Goal: Check status: Check status

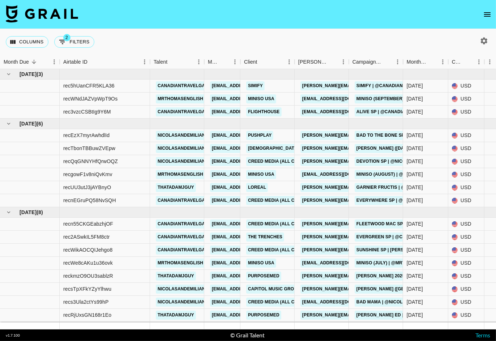
click at [484, 42] on icon "button" at bounding box center [484, 41] width 9 height 9
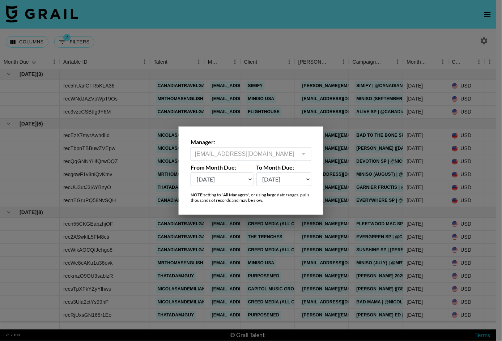
click at [295, 181] on select "[DATE] Aug '[DATE] Jun '[DATE] Apr '[DATE] Feb '[DATE] Dec '[DATE] Oct '[DATE] …" at bounding box center [283, 179] width 55 height 14
click at [222, 179] on select "[DATE] Aug '[DATE] Jun '[DATE] Apr '[DATE] Feb '[DATE] Dec '[DATE] Oct '[DATE] …" at bounding box center [221, 179] width 63 height 14
select select "[DATE]"
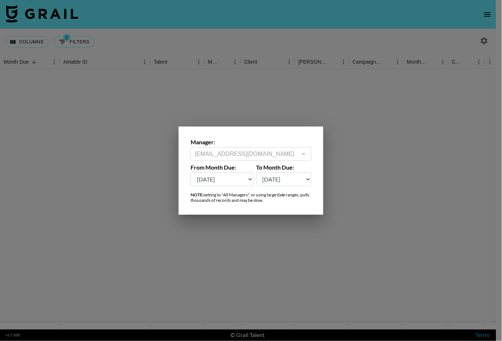
click at [275, 181] on select "[DATE] Aug '[DATE] Jun '[DATE] Apr '[DATE] Feb '[DATE] Dec '[DATE] Oct '[DATE] …" at bounding box center [283, 179] width 55 height 14
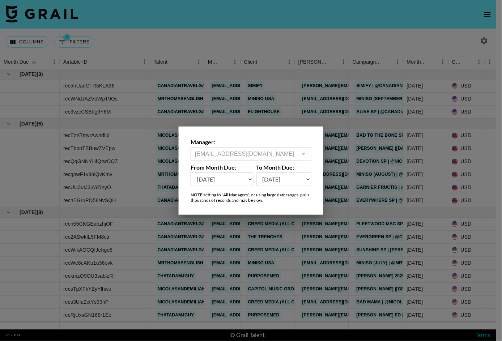
click at [276, 183] on select "[DATE] Aug '[DATE] Jun '[DATE] Apr '[DATE] Feb '[DATE] Dec '[DATE] Oct '[DATE] …" at bounding box center [283, 179] width 55 height 14
select select "[DATE]"
click at [266, 142] on label "Manager:" at bounding box center [250, 141] width 121 height 7
click at [306, 206] on div "Manager: [EMAIL_ADDRESS][DOMAIN_NAME] ​ From Month Due: [DATE] Aug '[DATE] Jun …" at bounding box center [251, 170] width 145 height 88
click at [42, 190] on div at bounding box center [251, 170] width 502 height 341
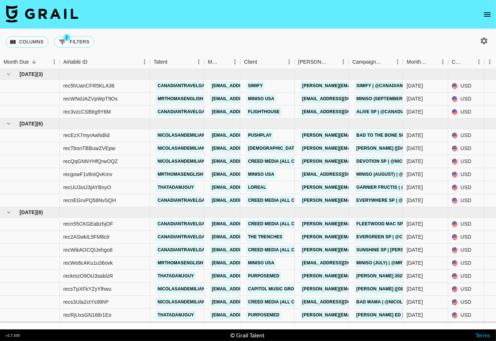
click at [484, 42] on icon "button" at bounding box center [484, 40] width 7 height 7
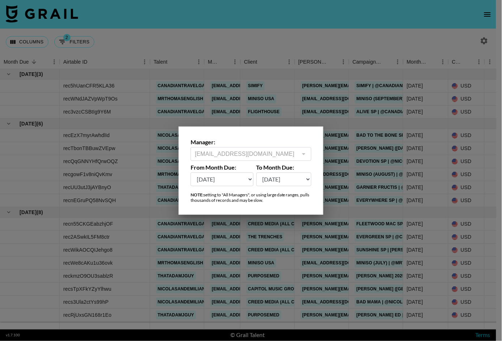
click at [239, 178] on select "[DATE] Aug '[DATE] Jun '[DATE] Apr '[DATE] Feb '[DATE] Dec '[DATE] Oct '[DATE] …" at bounding box center [221, 179] width 63 height 14
select select "[DATE]"
click at [340, 37] on div at bounding box center [251, 170] width 502 height 341
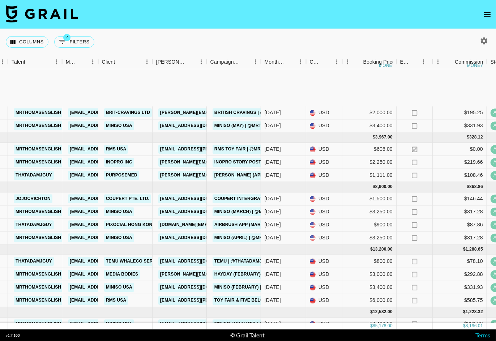
scroll to position [380, 142]
